Goal: Task Accomplishment & Management: Manage account settings

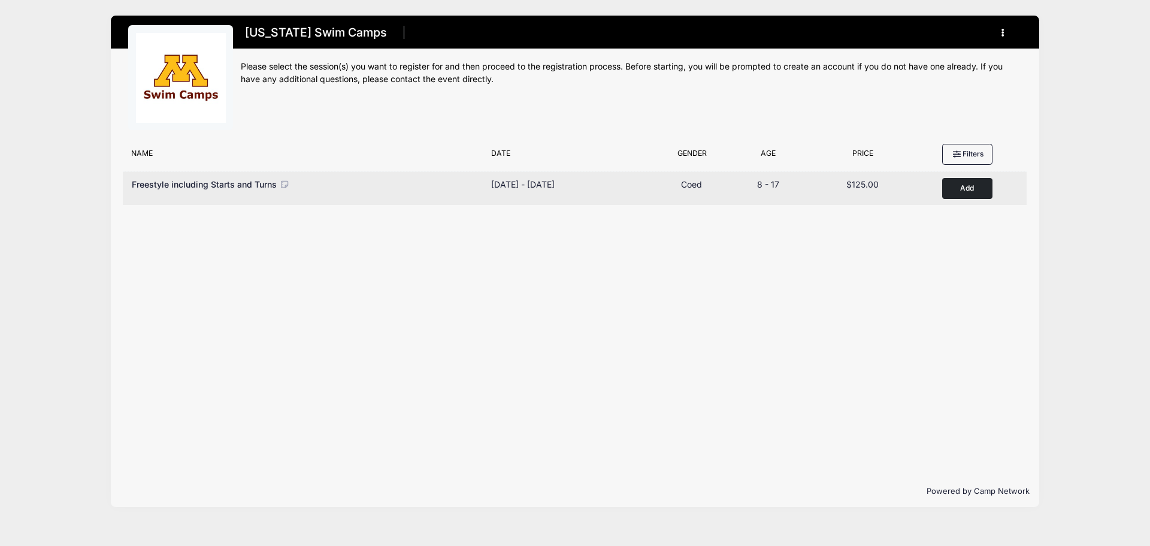
click at [967, 192] on button "Add to Cart" at bounding box center [967, 188] width 50 height 21
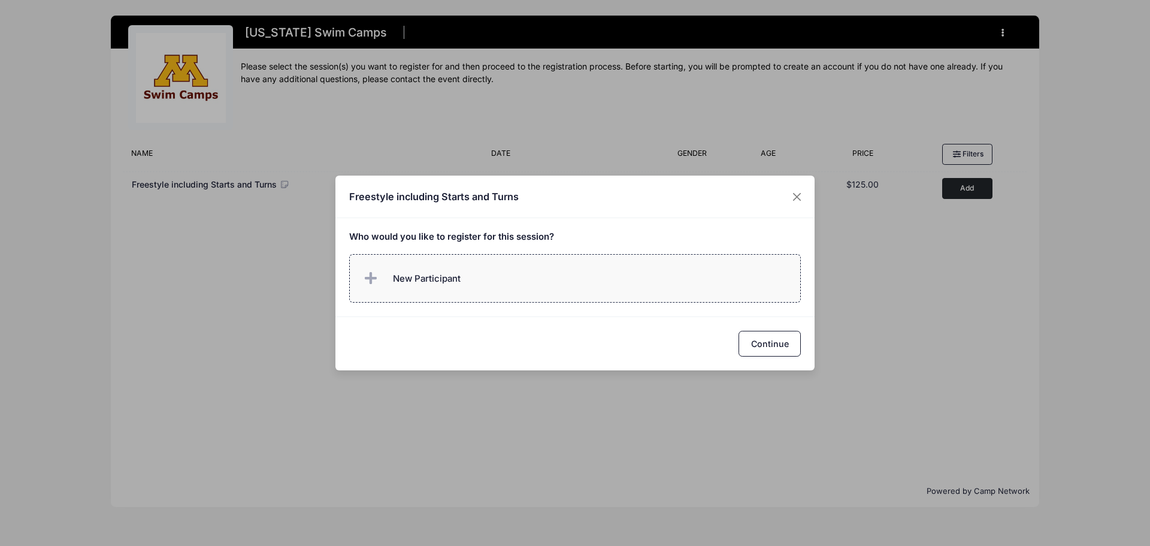
click at [466, 280] on label "New Participant" at bounding box center [575, 278] width 452 height 49
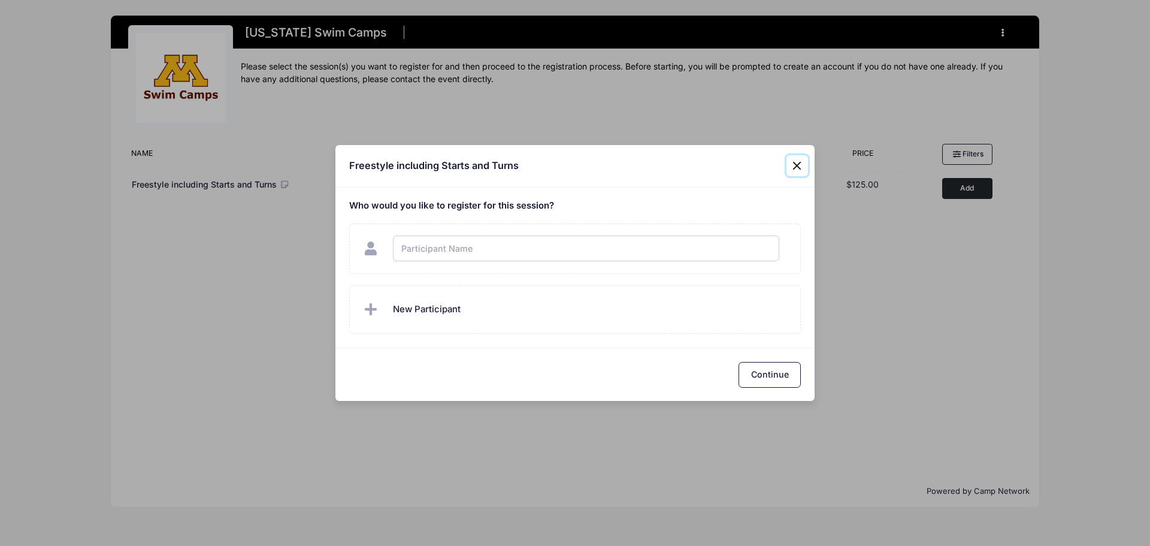
click at [800, 167] on div "Freestyle including Starts and Turns Who would you like to register for this se…" at bounding box center [575, 273] width 1150 height 546
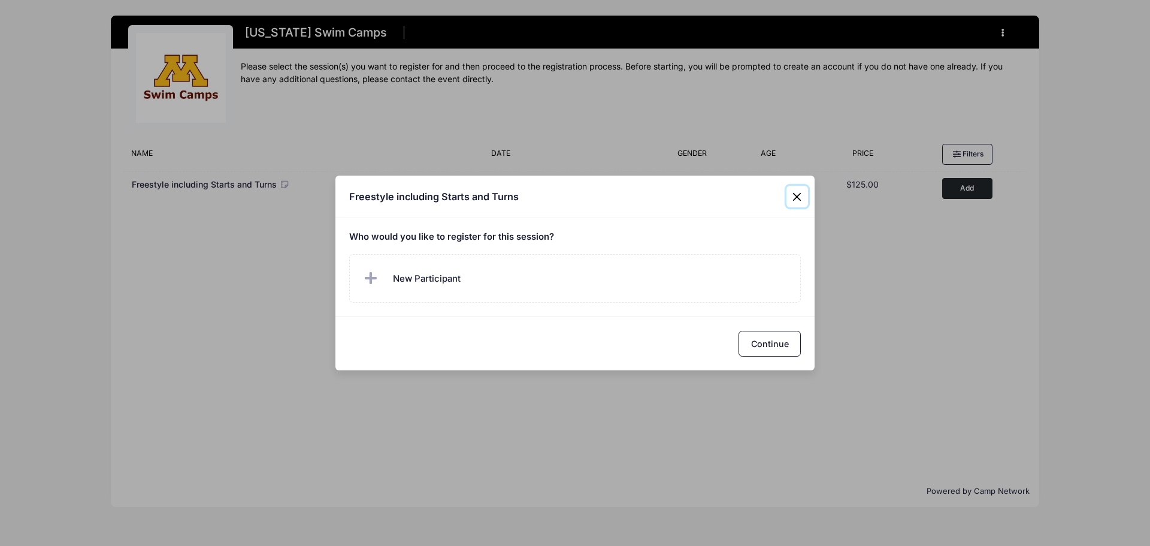
click at [795, 187] on button "Close" at bounding box center [797, 197] width 22 height 22
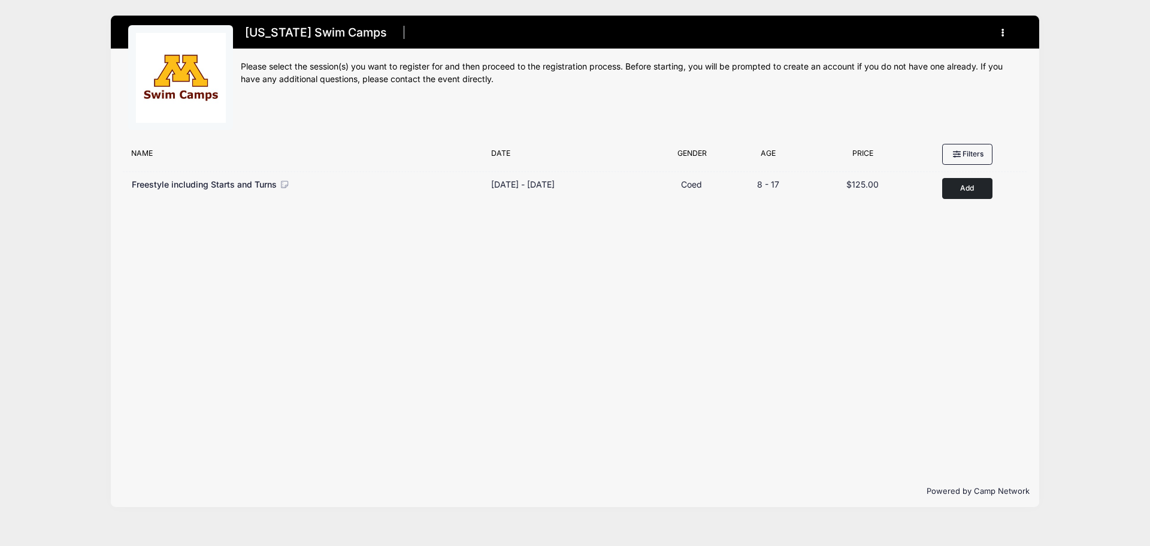
click at [1005, 31] on button "button" at bounding box center [1006, 32] width 32 height 21
click at [924, 58] on link "My Account" at bounding box center [947, 62] width 138 height 23
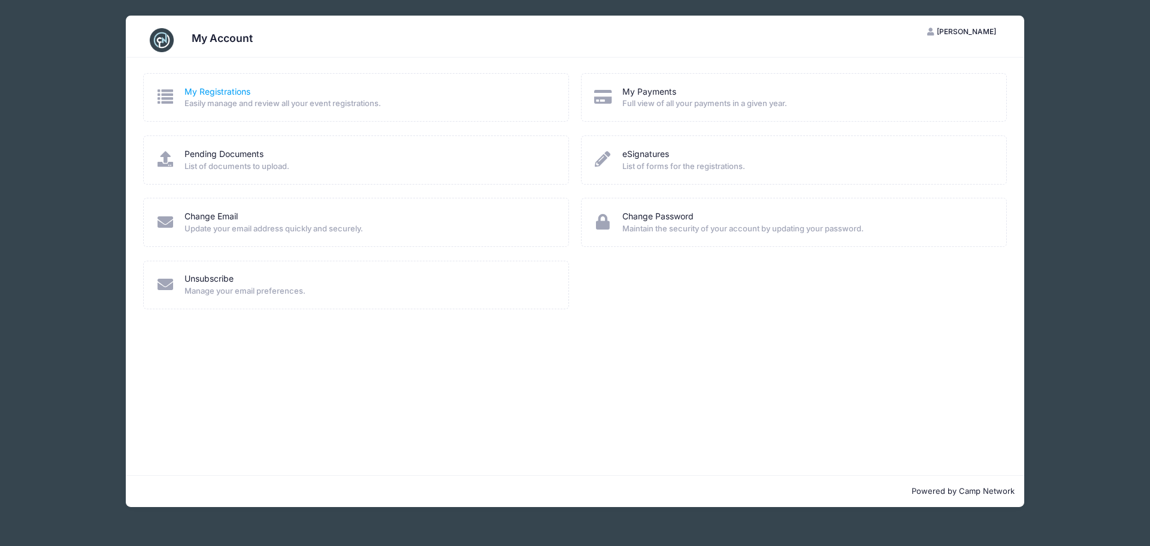
click at [232, 96] on link "My Registrations" at bounding box center [217, 92] width 66 height 13
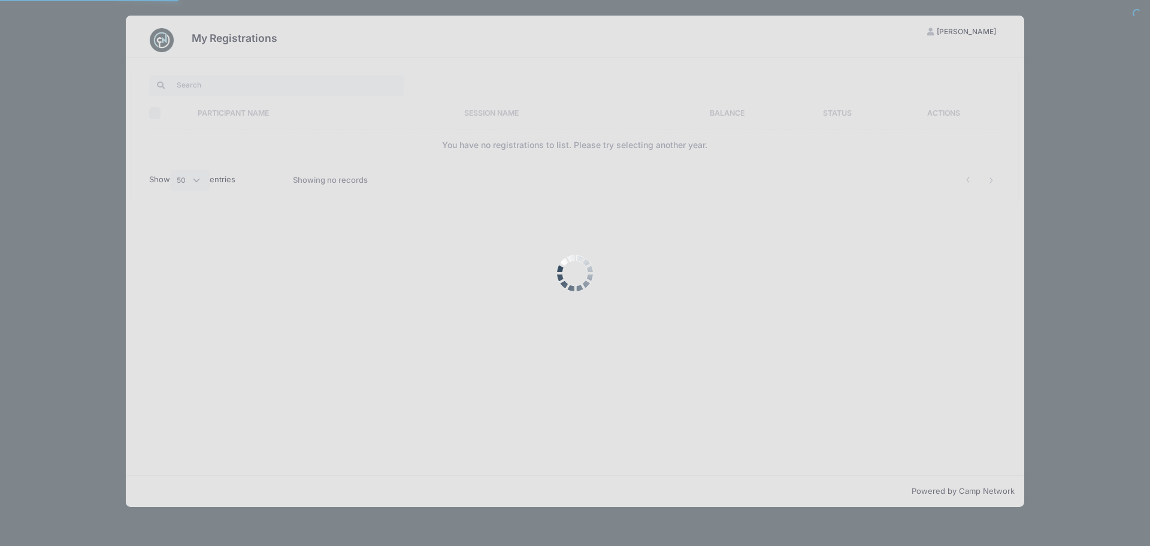
select select "50"
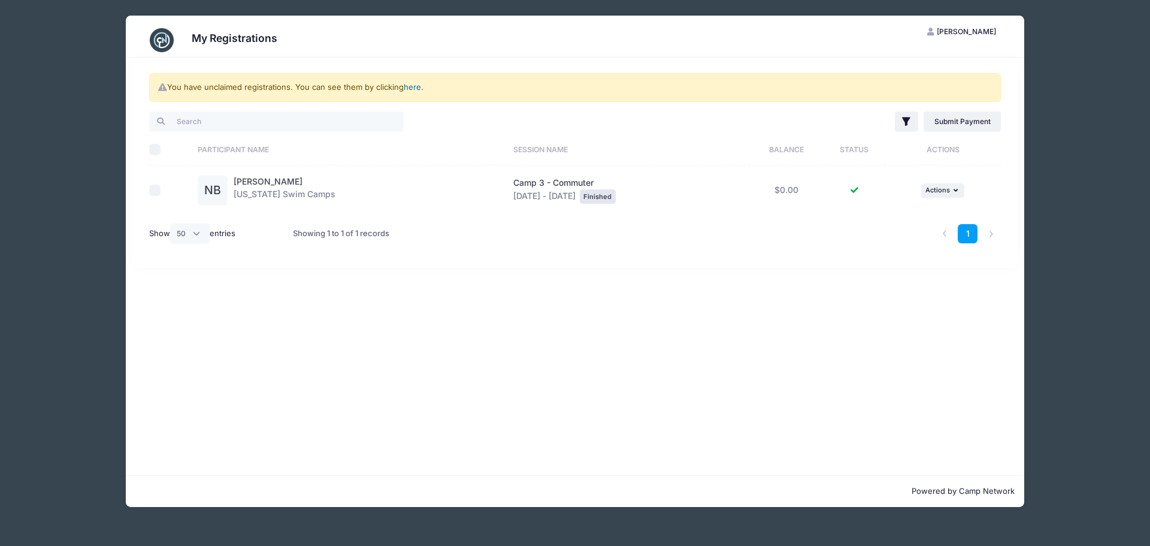
click at [414, 89] on link "here" at bounding box center [412, 87] width 17 height 10
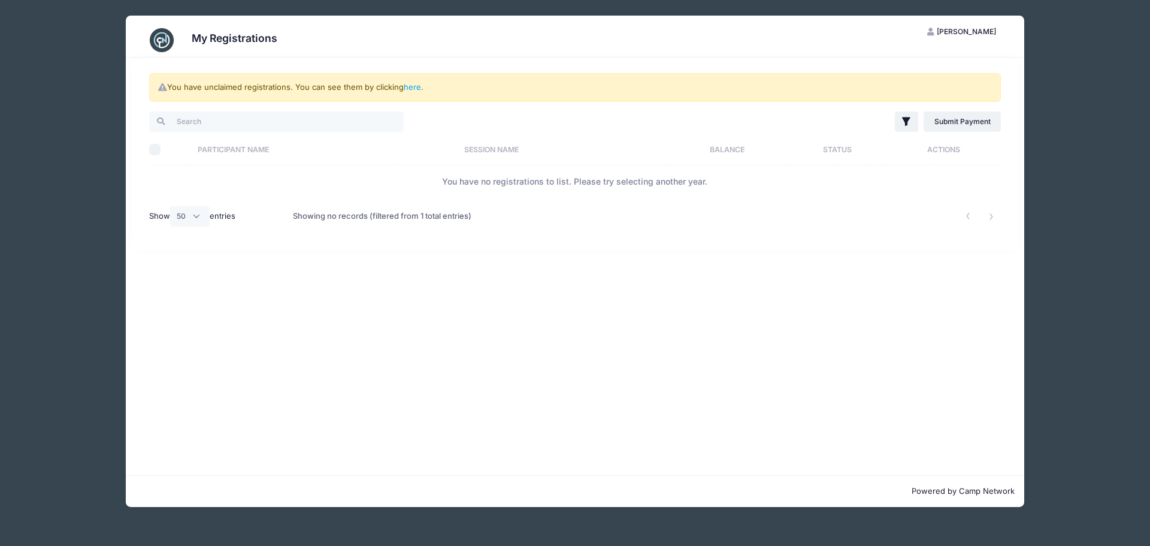
click at [157, 43] on img at bounding box center [162, 40] width 24 height 24
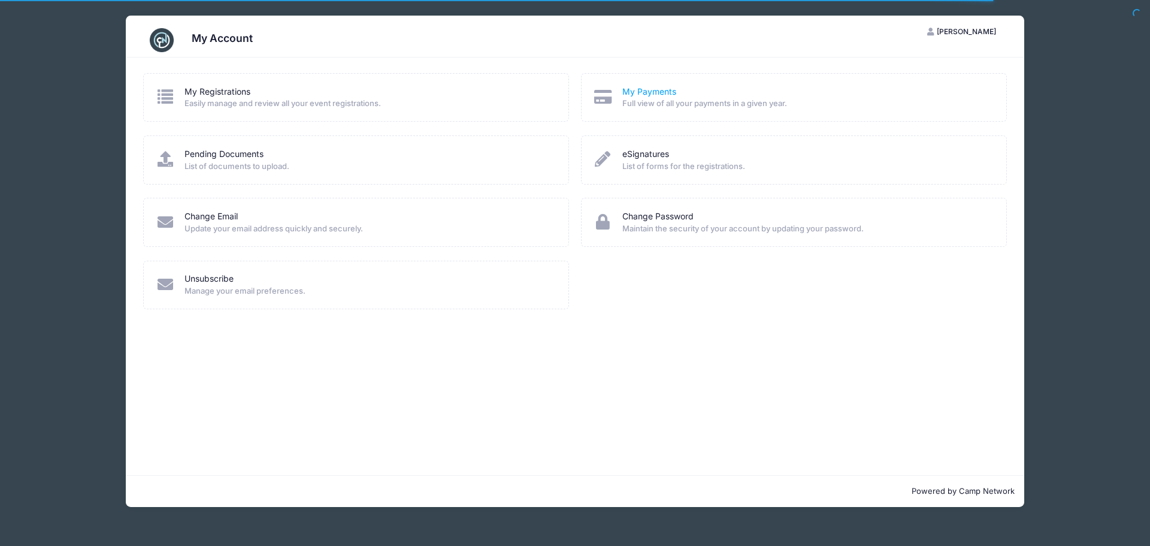
click at [642, 92] on link "My Payments" at bounding box center [649, 92] width 54 height 13
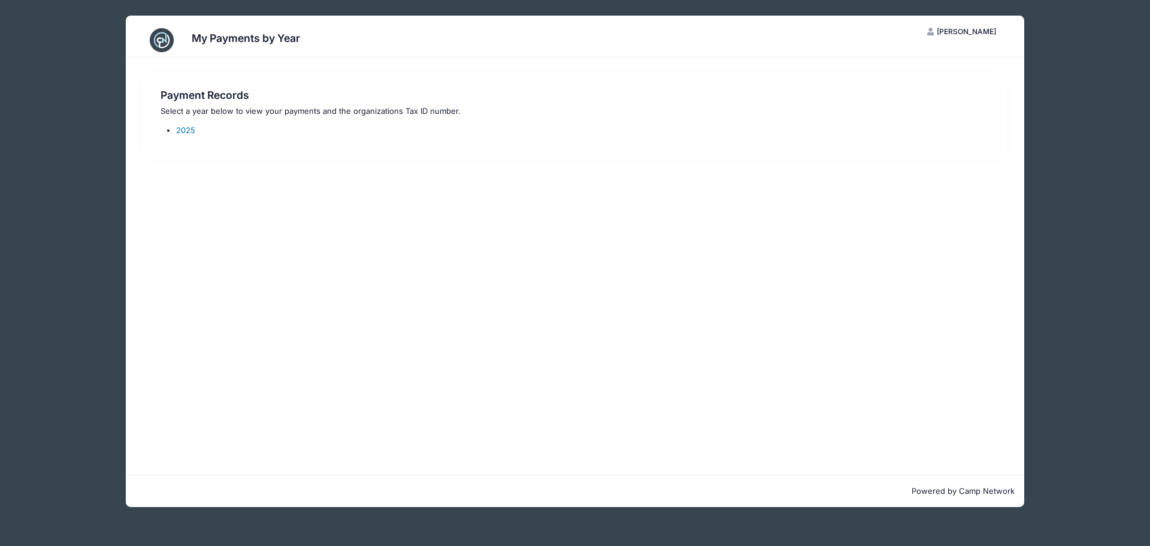
click at [187, 128] on link "2025" at bounding box center [185, 130] width 19 height 10
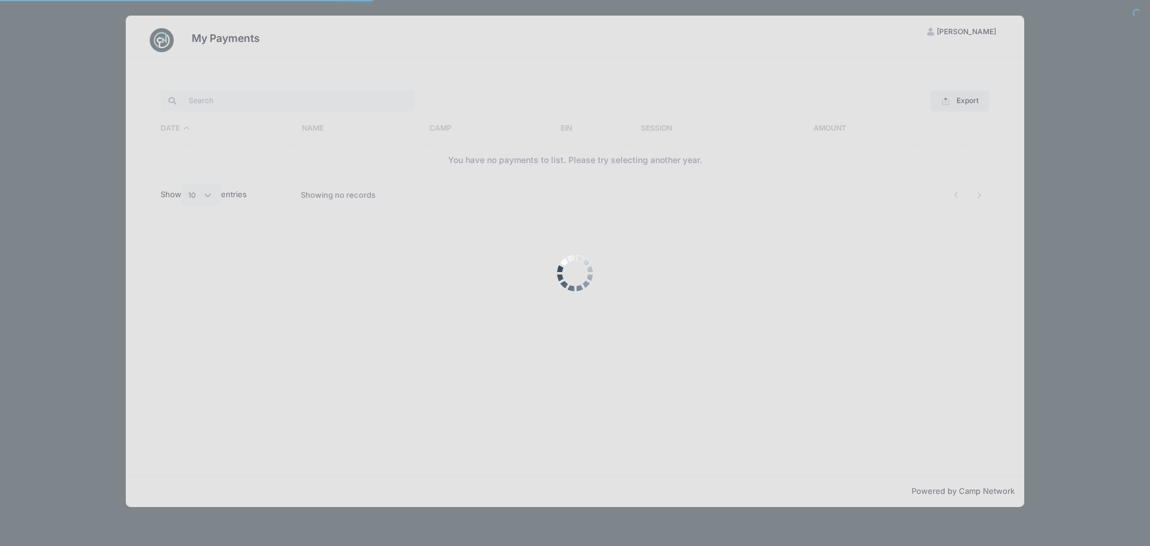
select select "10"
